Goal: Find specific page/section: Find specific page/section

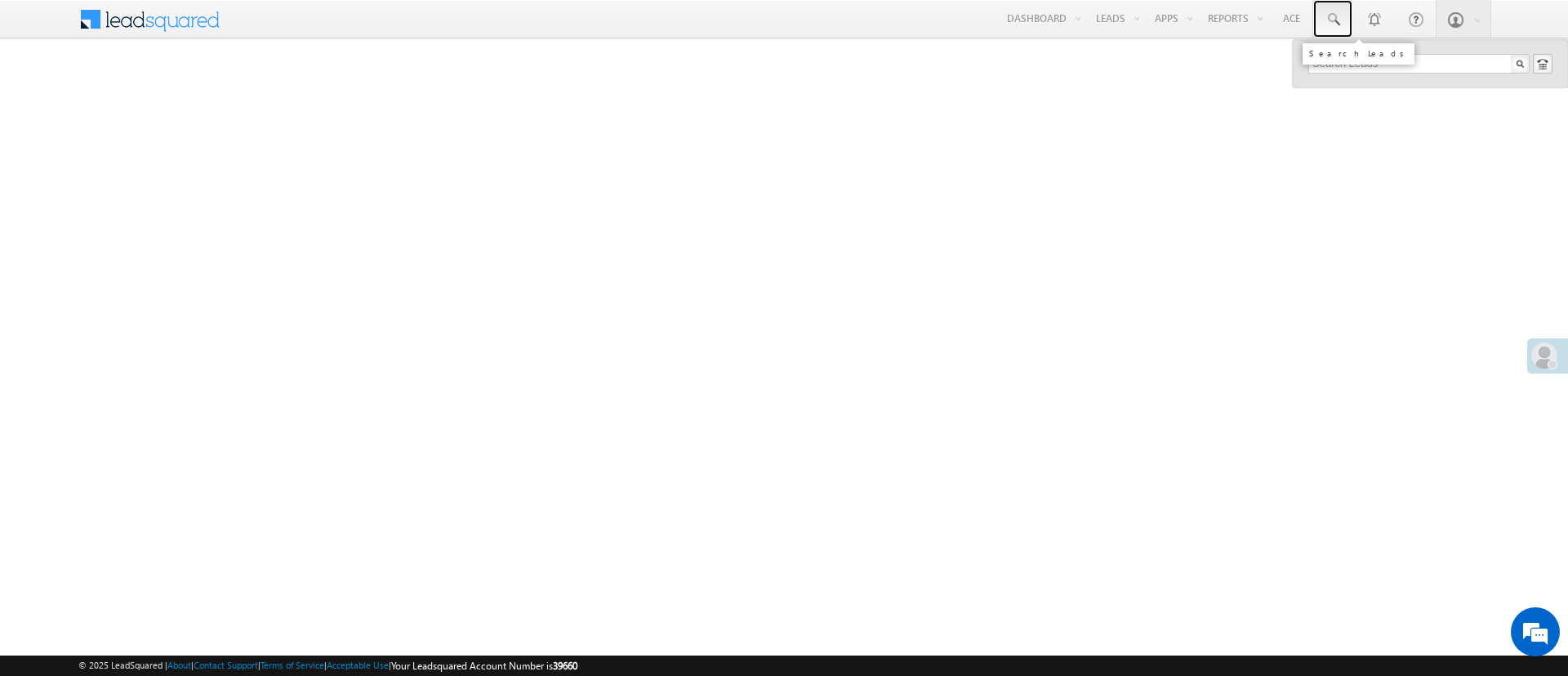
click at [1329, 6] on link at bounding box center [1332, 19] width 39 height 37
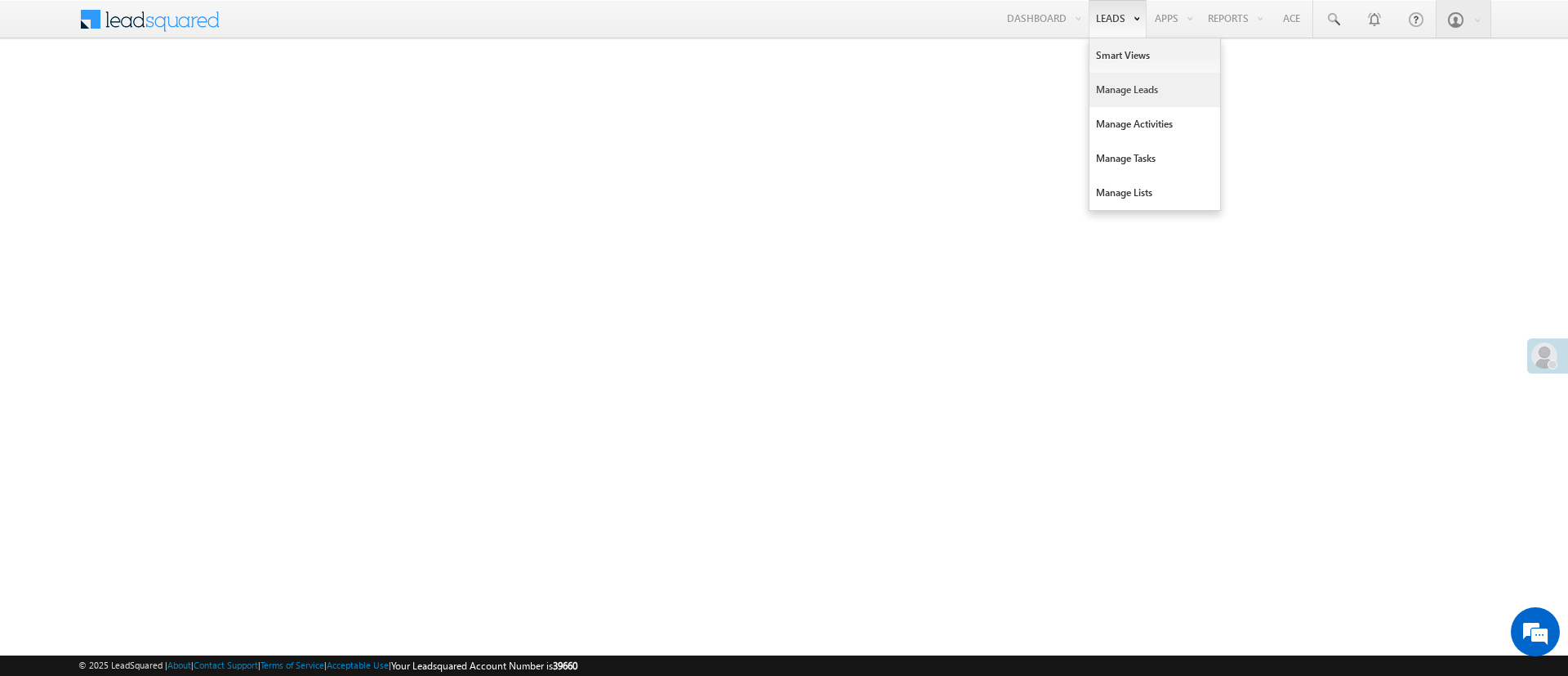
click at [1144, 91] on link "Manage Leads" at bounding box center [1155, 90] width 131 height 35
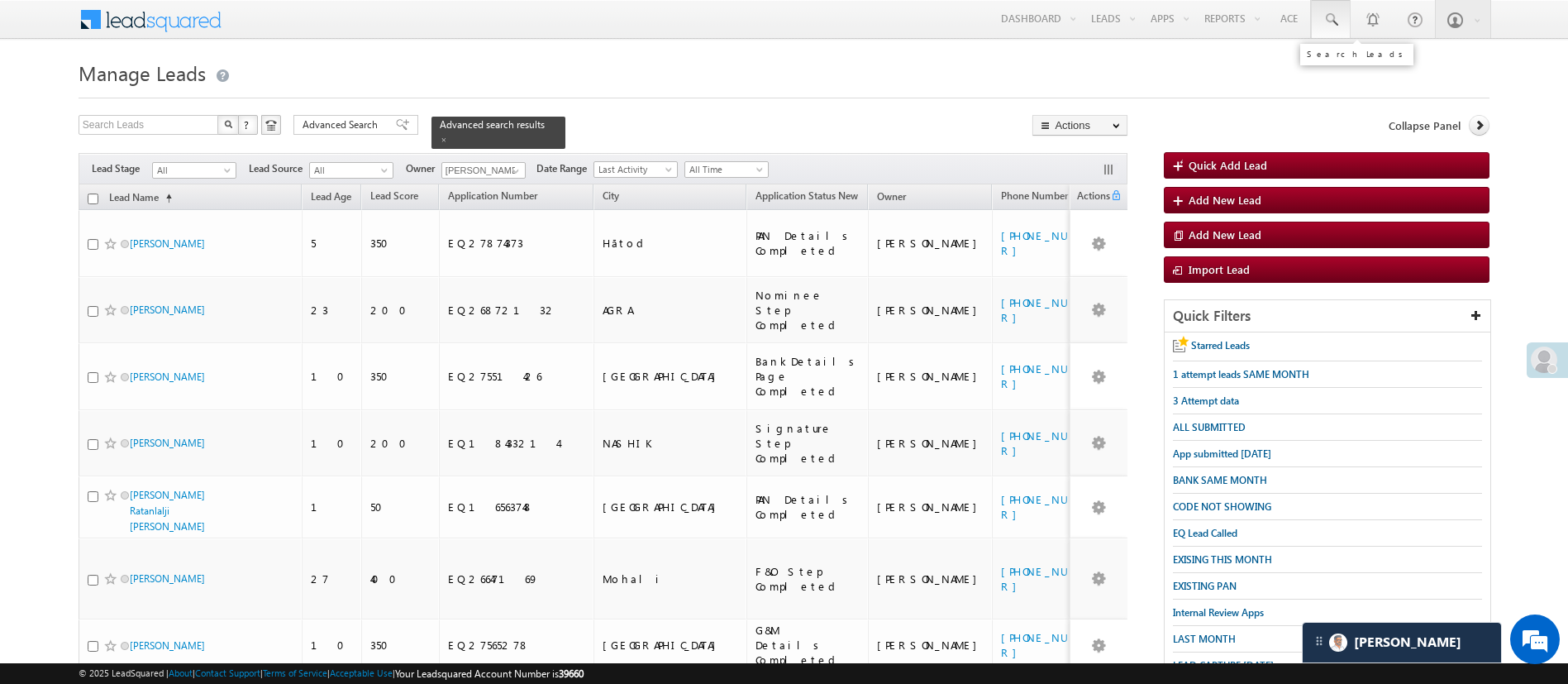
click at [1338, 26] on span at bounding box center [1331, 20] width 16 height 16
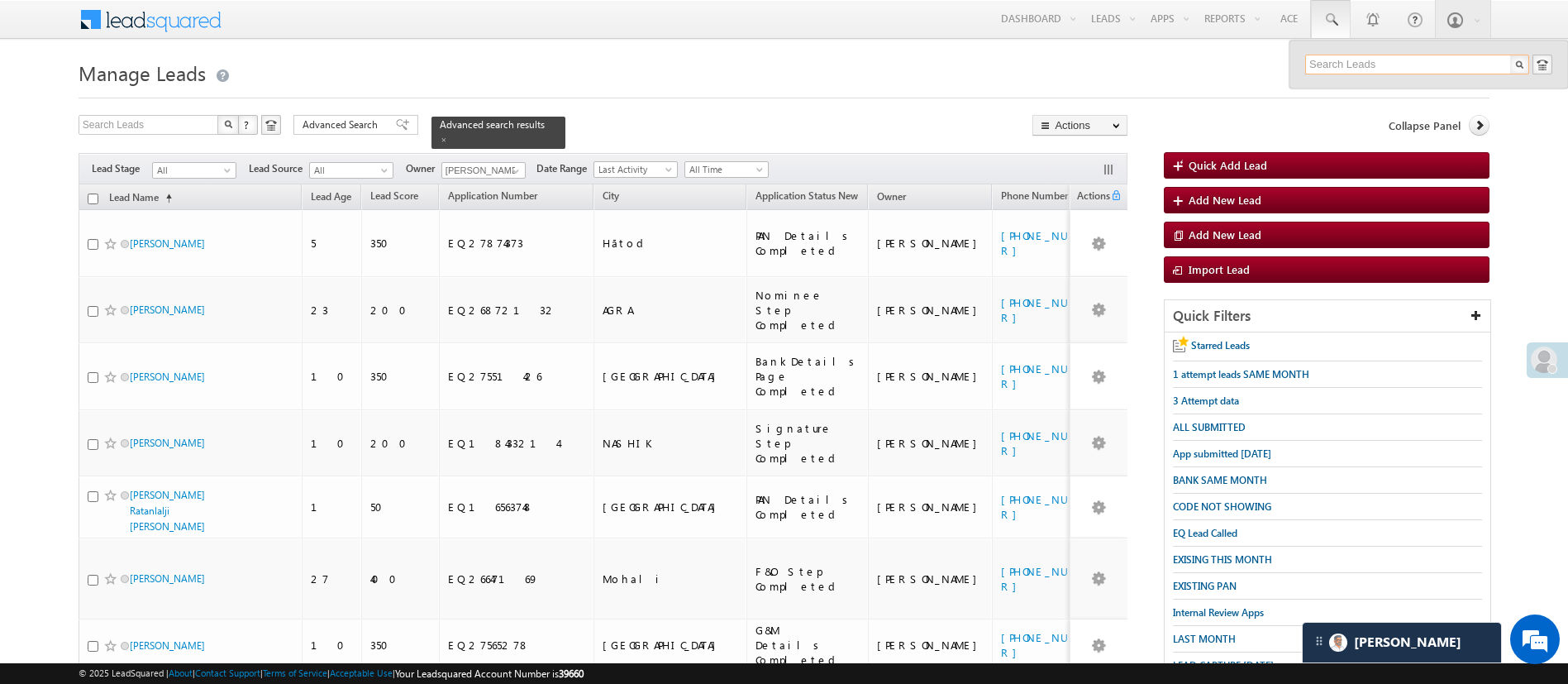
paste input "9063355291"
type input "9063355291"
click at [1368, 95] on div "[PERSON_NAME]" at bounding box center [1424, 88] width 221 height 18
